Goal: Submit feedback/report problem

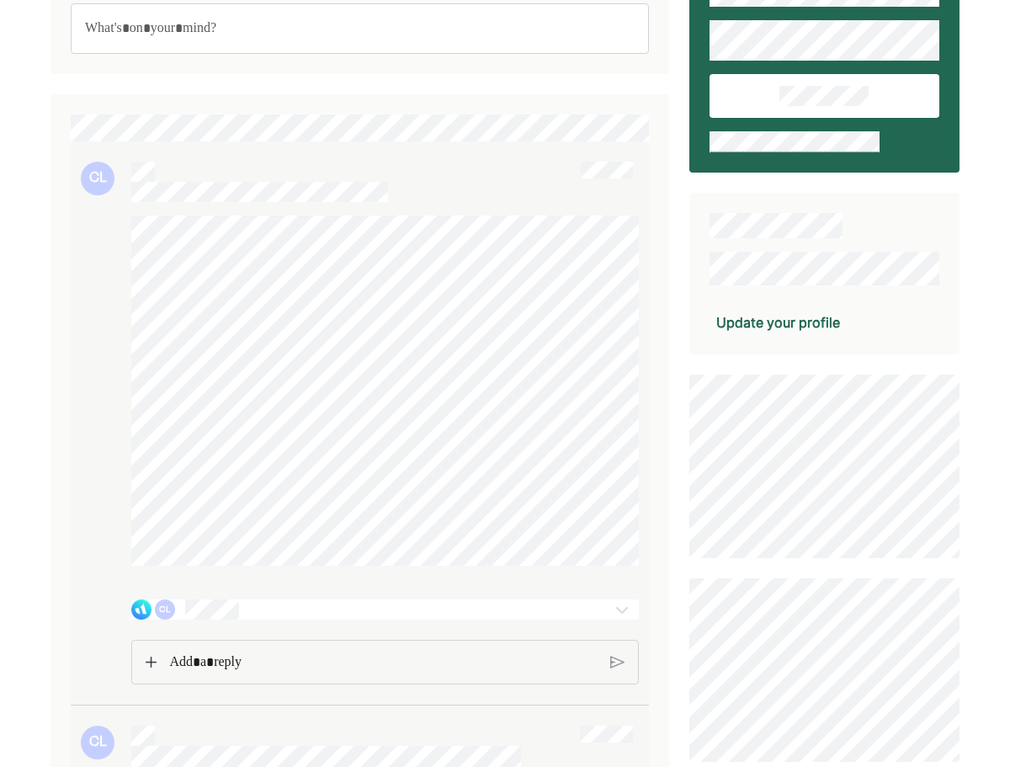
scroll to position [337, 0]
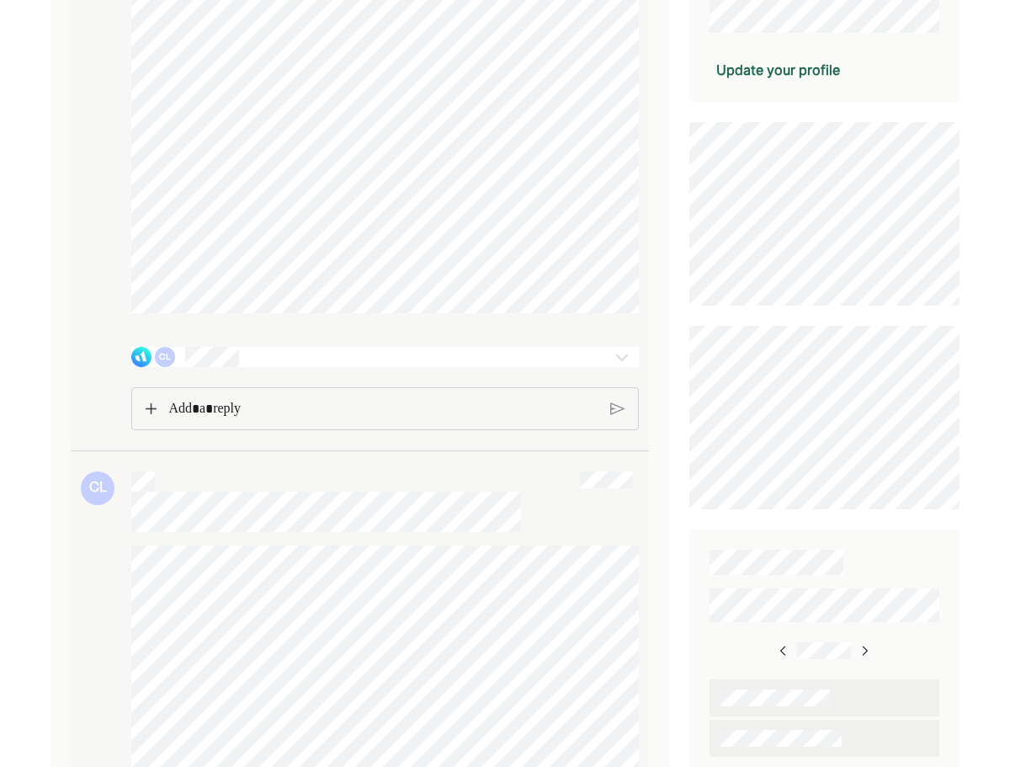
click at [429, 415] on p "Rich Text Editor. Editing area: main" at bounding box center [382, 409] width 429 height 22
click at [417, 367] on div "CL" at bounding box center [344, 357] width 426 height 20
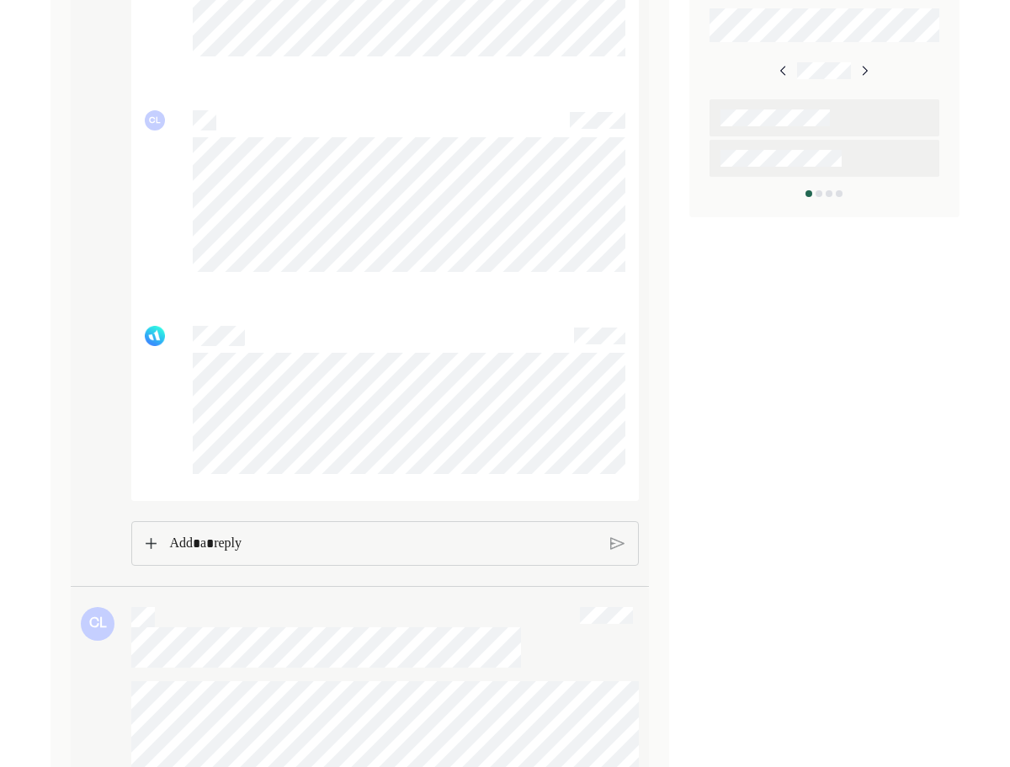
scroll to position [926, 0]
click at [476, 526] on div "Rich Text Editor. Editing area: main" at bounding box center [383, 533] width 445 height 42
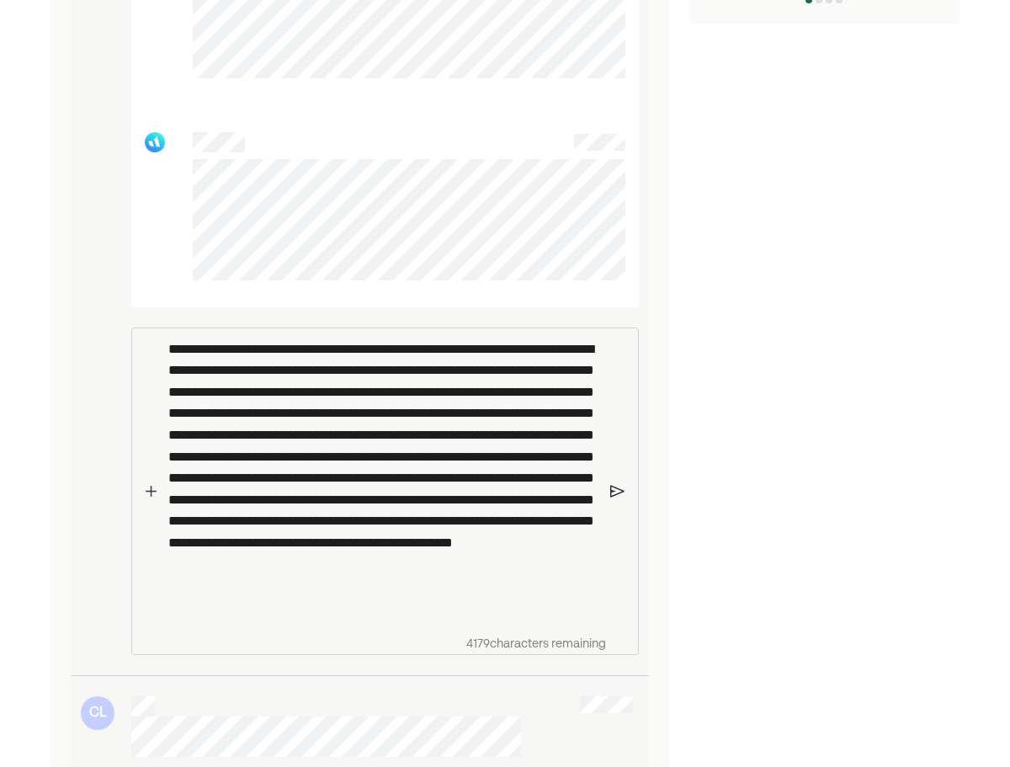
scroll to position [1346, 0]
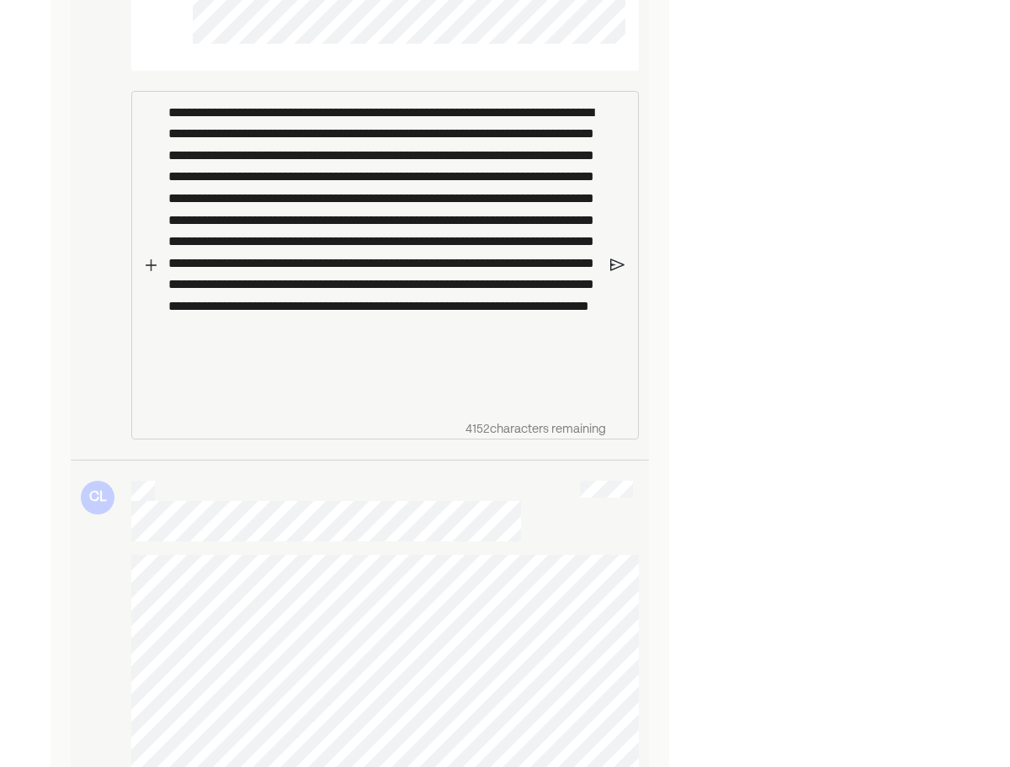
click at [438, 358] on p "**********" at bounding box center [382, 252] width 429 height 301
click at [438, 378] on p "**********" at bounding box center [382, 252] width 429 height 301
drag, startPoint x: 409, startPoint y: 404, endPoint x: 443, endPoint y: 408, distance: 34.8
click at [410, 403] on p "**********" at bounding box center [382, 252] width 429 height 301
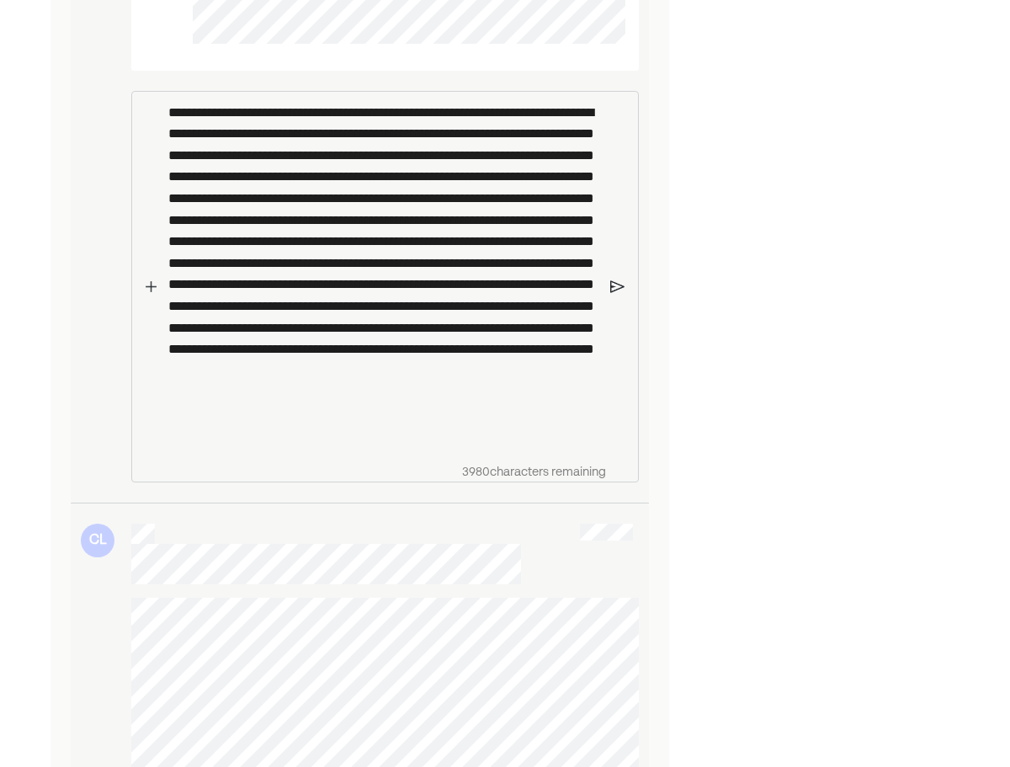
click at [564, 428] on p "**********" at bounding box center [382, 274] width 429 height 345
click at [449, 444] on p "**********" at bounding box center [382, 274] width 429 height 345
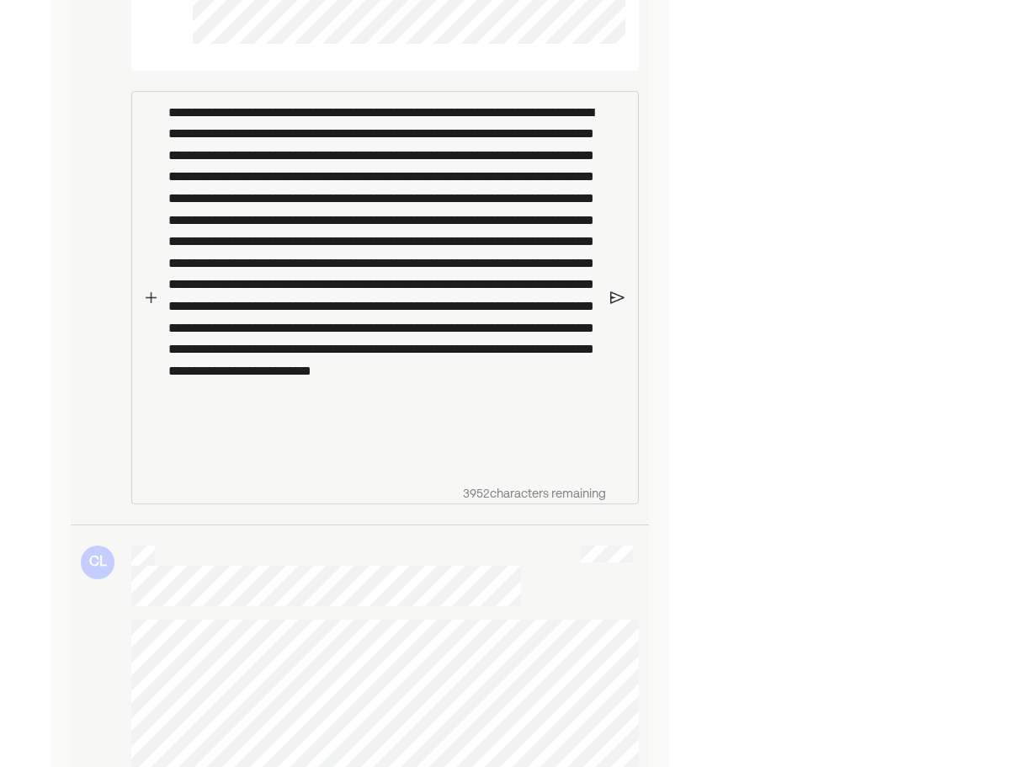
click at [475, 455] on p "Rich Text Editor. Editing area: main" at bounding box center [382, 285] width 429 height 366
drag, startPoint x: 236, startPoint y: 450, endPoint x: 563, endPoint y: 428, distance: 328.1
click at [563, 428] on p "Rich Text Editor. Editing area: main" at bounding box center [382, 285] width 429 height 366
click at [258, 468] on p "Rich Text Editor. Editing area: main" at bounding box center [382, 285] width 429 height 366
click at [473, 213] on p "Rich Text Editor. Editing area: main" at bounding box center [382, 285] width 429 height 366
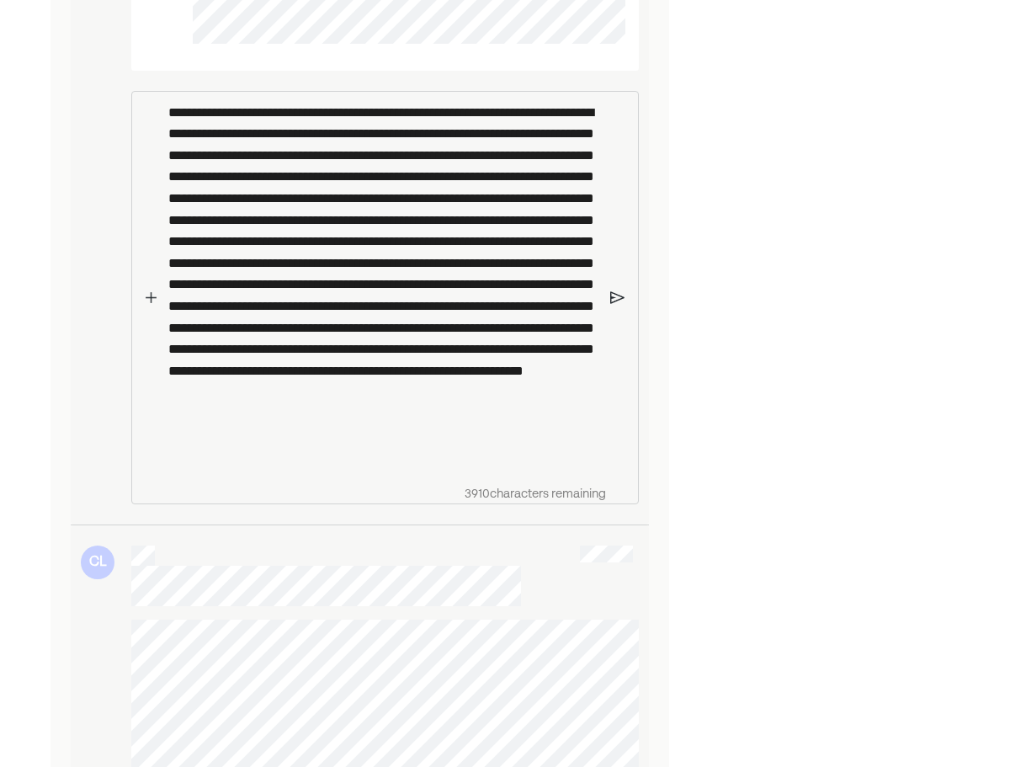
click at [443, 231] on p "Rich Text Editor. Editing area: main" at bounding box center [382, 285] width 429 height 366
drag, startPoint x: 332, startPoint y: 256, endPoint x: 365, endPoint y: 256, distance: 33.7
click at [365, 256] on p "Rich Text Editor. Editing area: main" at bounding box center [382, 285] width 429 height 366
drag, startPoint x: 227, startPoint y: 274, endPoint x: 157, endPoint y: 272, distance: 70.7
click at [157, 272] on div "3892 characters remaining" at bounding box center [384, 298] width 454 height 412
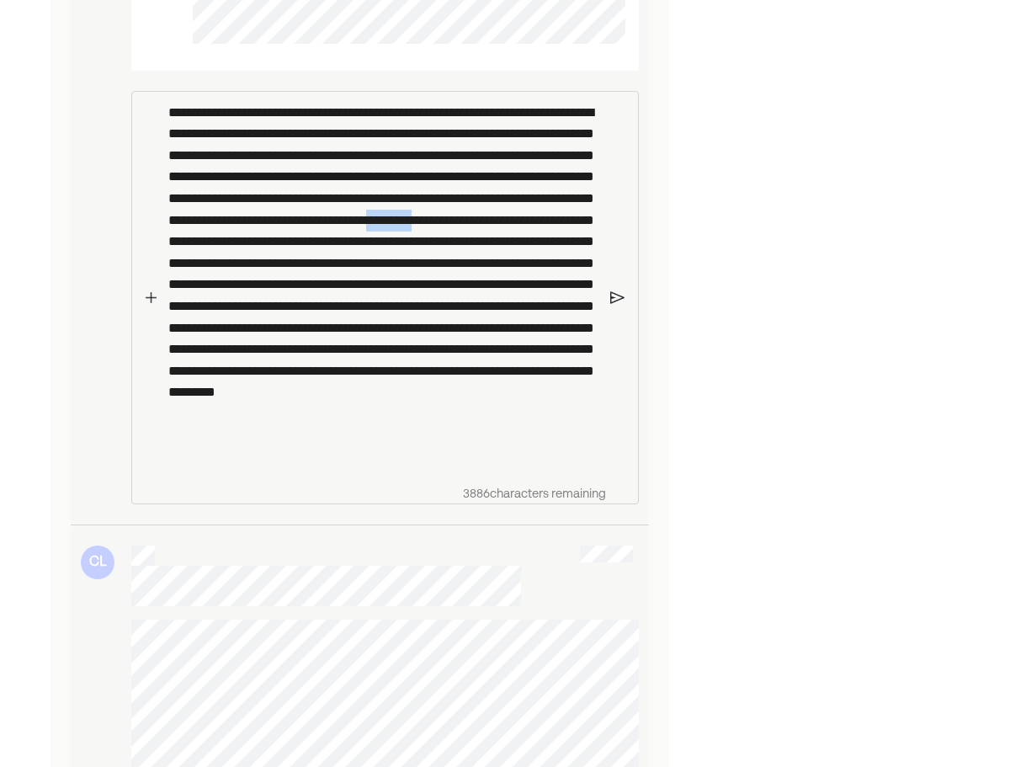
drag, startPoint x: 254, startPoint y: 279, endPoint x: 194, endPoint y: 281, distance: 59.8
click at [194, 281] on p "Rich Text Editor. Editing area: main" at bounding box center [382, 285] width 429 height 366
click at [406, 279] on p "Rich Text Editor. Editing area: main" at bounding box center [382, 285] width 429 height 366
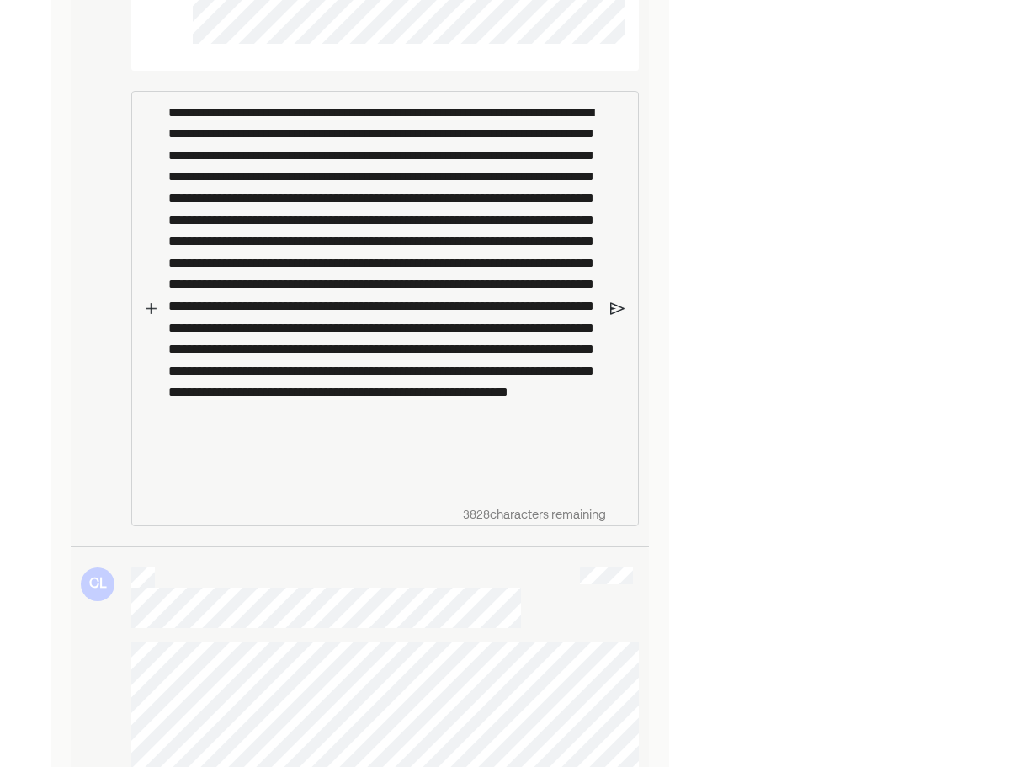
click at [254, 319] on p "Rich Text Editor. Editing area: main" at bounding box center [382, 296] width 429 height 388
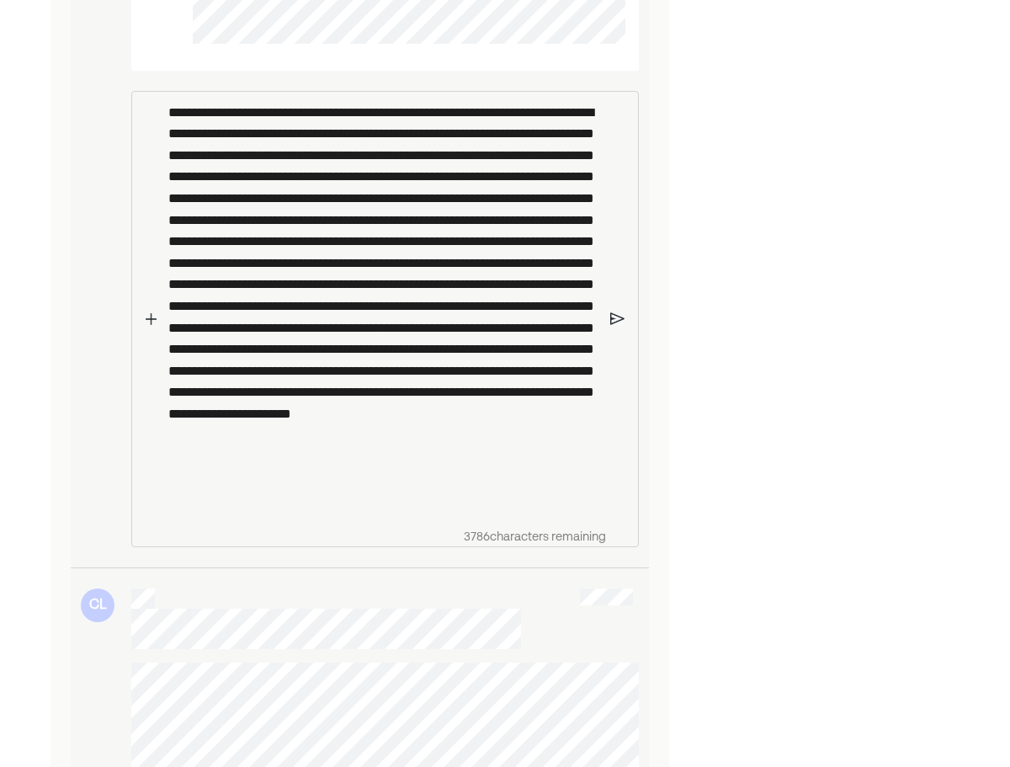
click at [498, 364] on p "Rich Text Editor. Editing area: main" at bounding box center [382, 306] width 429 height 409
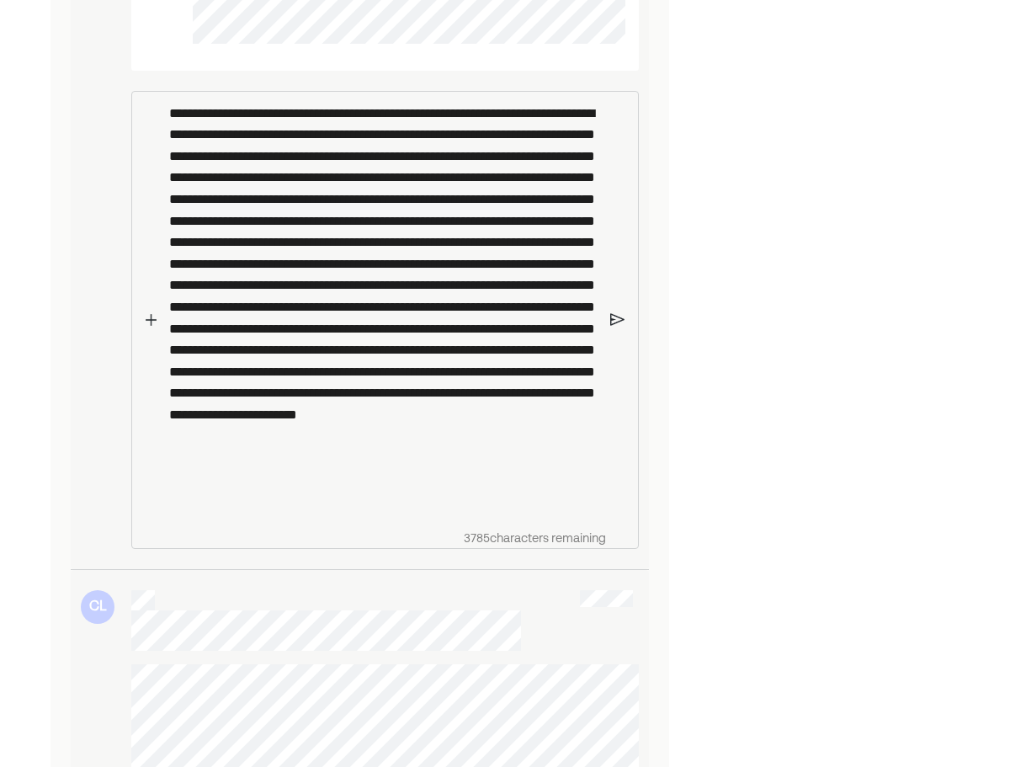
click at [617, 327] on img at bounding box center [617, 319] width 14 height 15
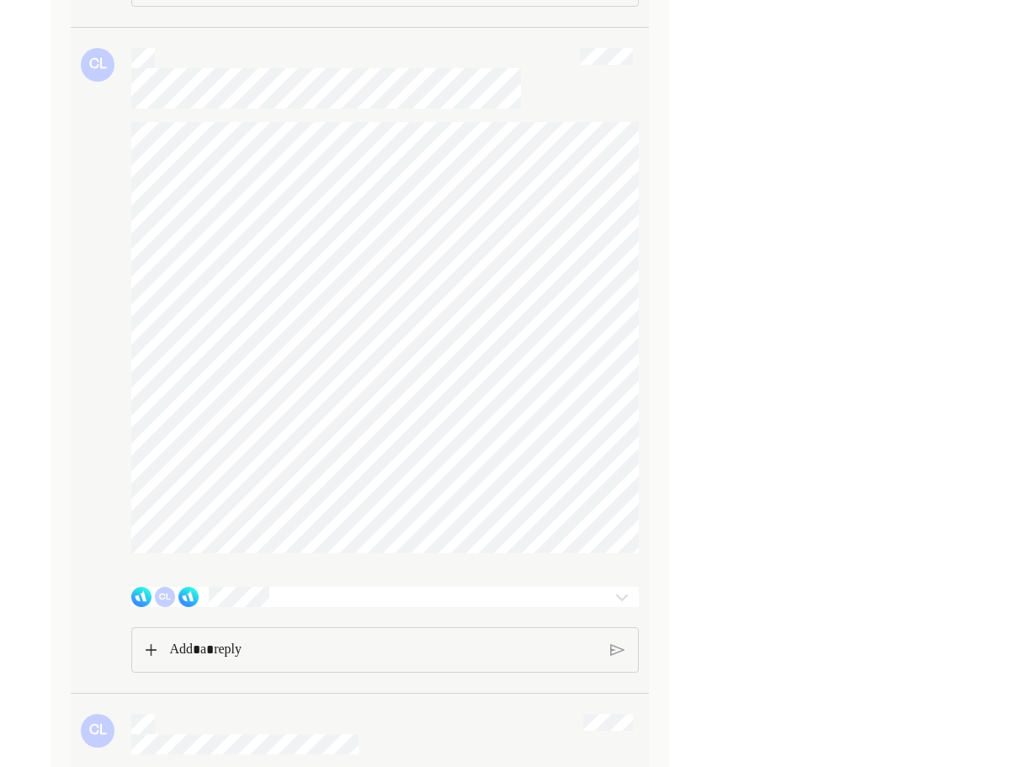
scroll to position [2020, 0]
